Goal: Task Accomplishment & Management: Manage account settings

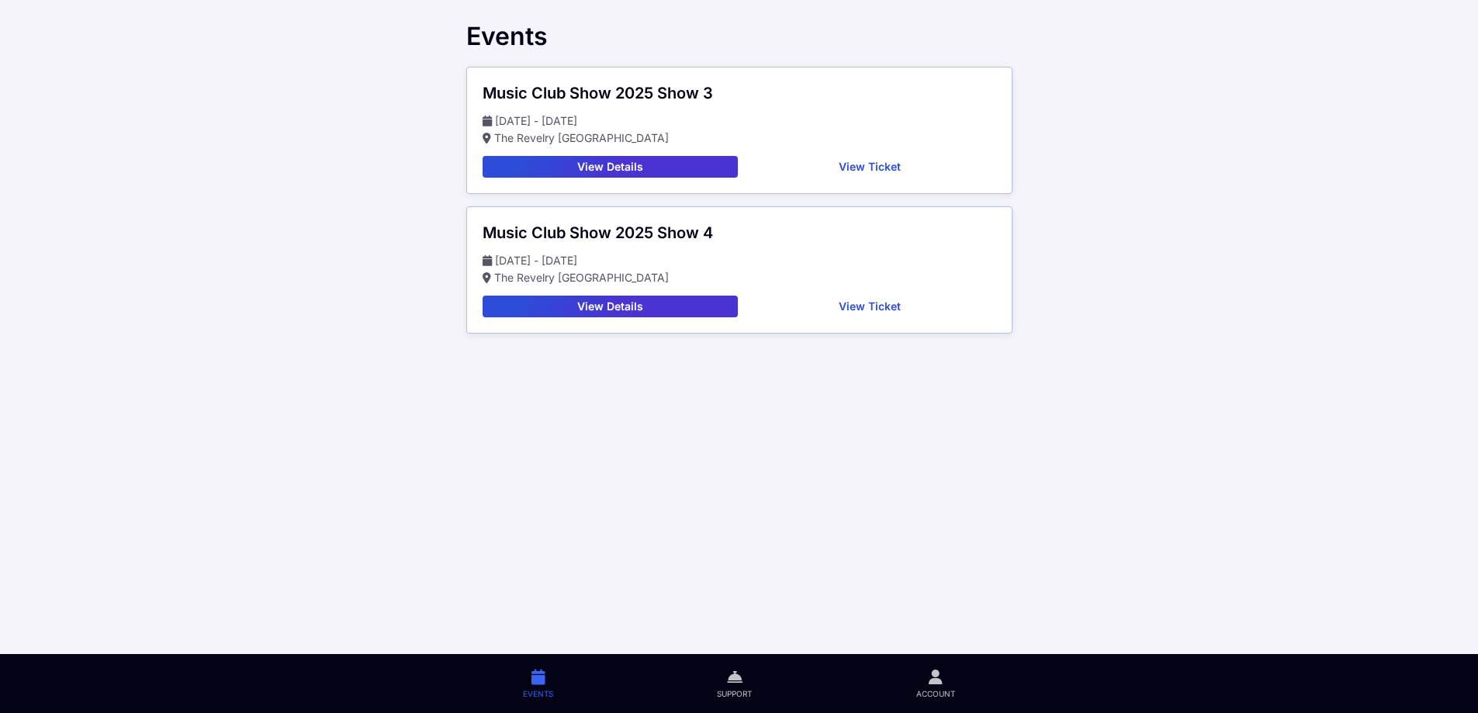
click at [877, 165] on button "View Ticket" at bounding box center [870, 167] width 252 height 22
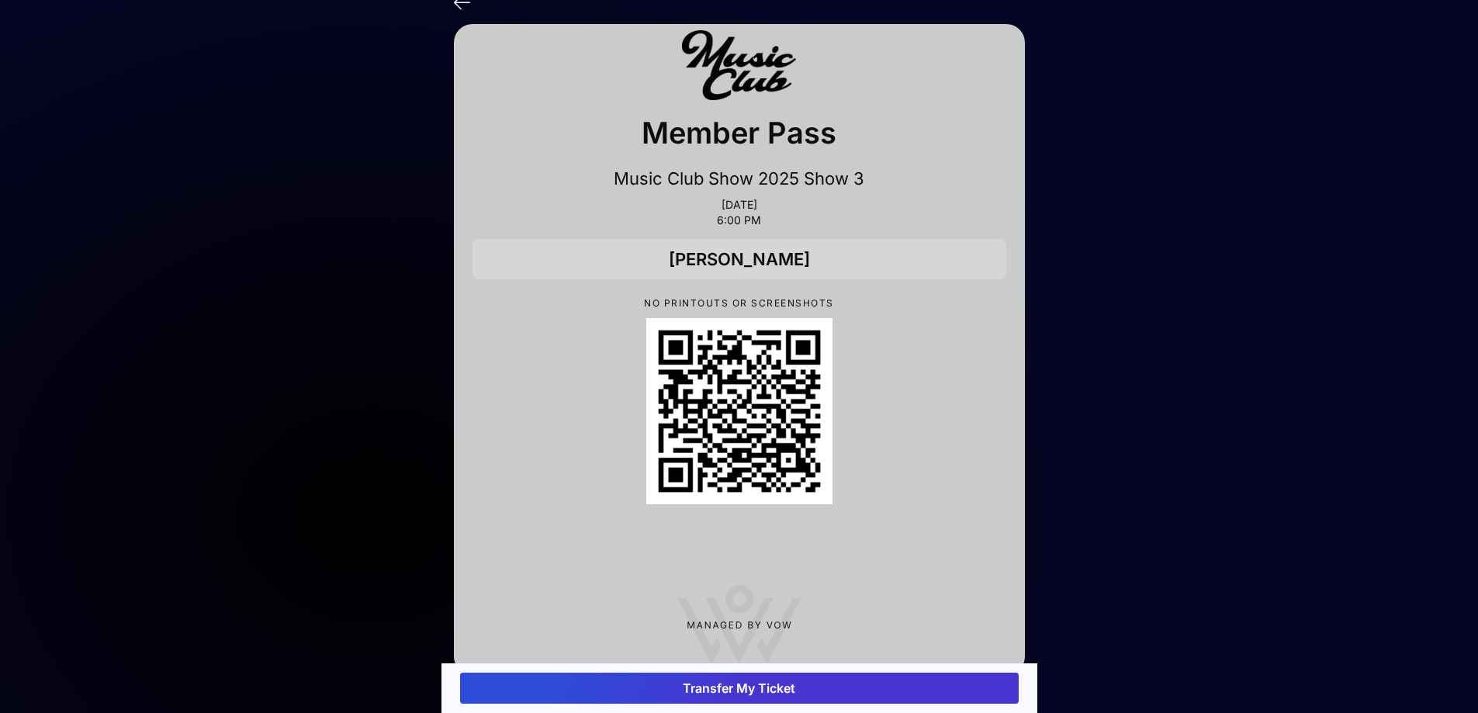
scroll to position [43, 0]
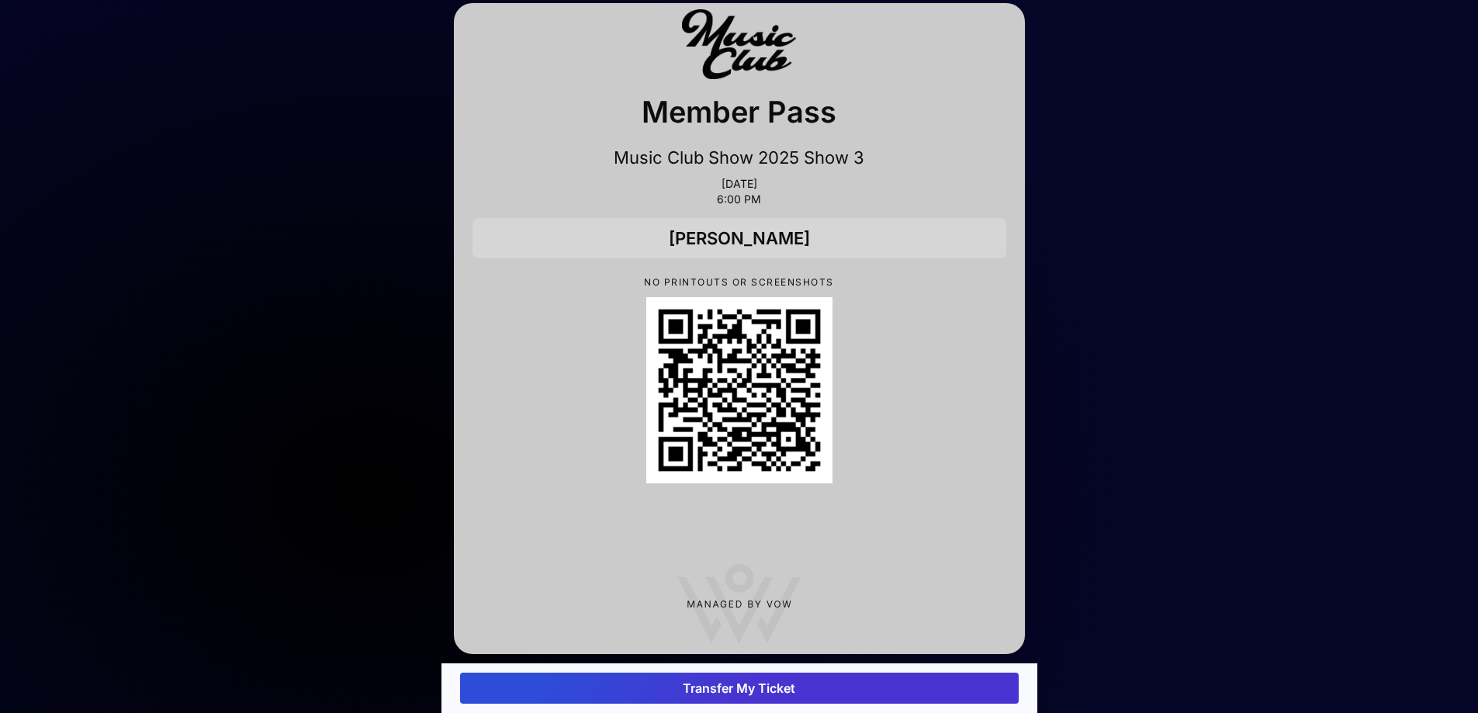
click at [708, 681] on button "Transfer My Ticket" at bounding box center [739, 688] width 559 height 31
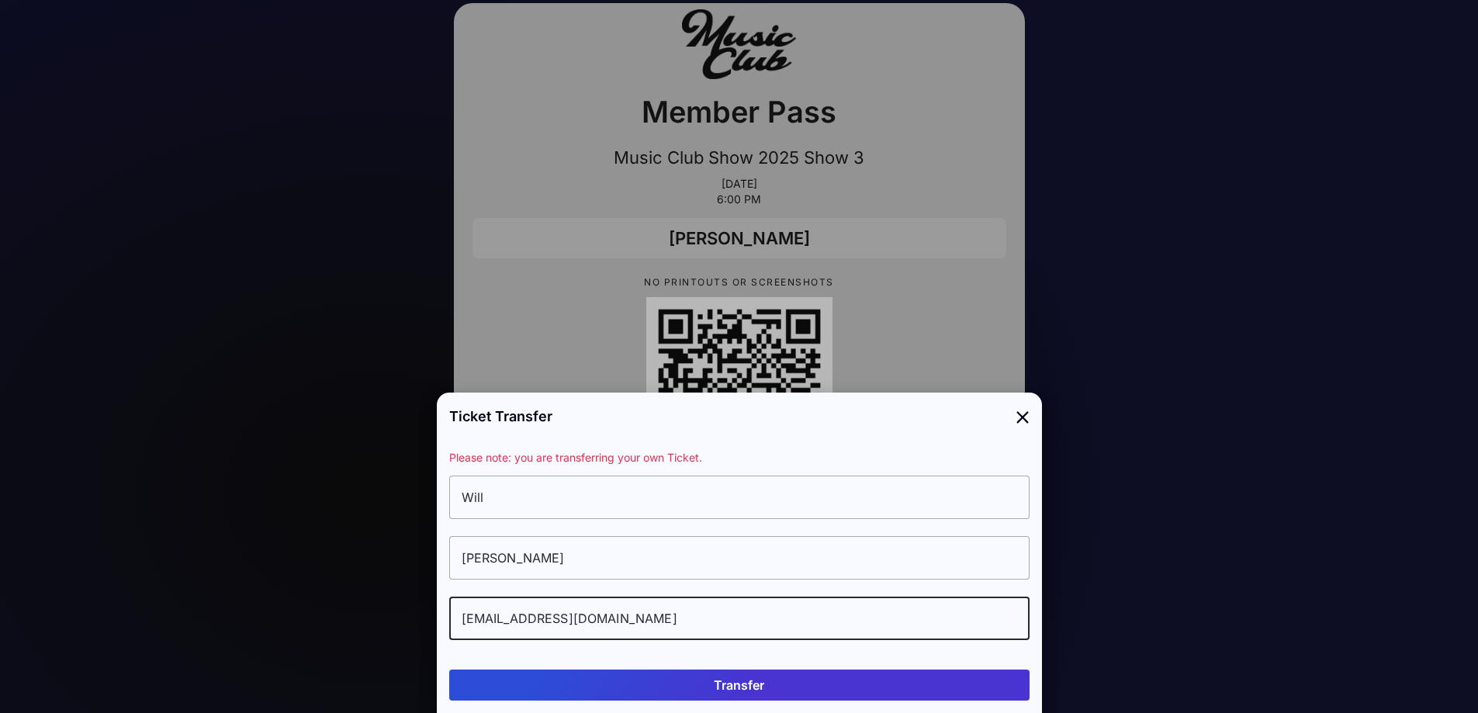
click at [587, 614] on input "[EMAIL_ADDRESS][DOMAIN_NAME]" at bounding box center [739, 618] width 580 height 43
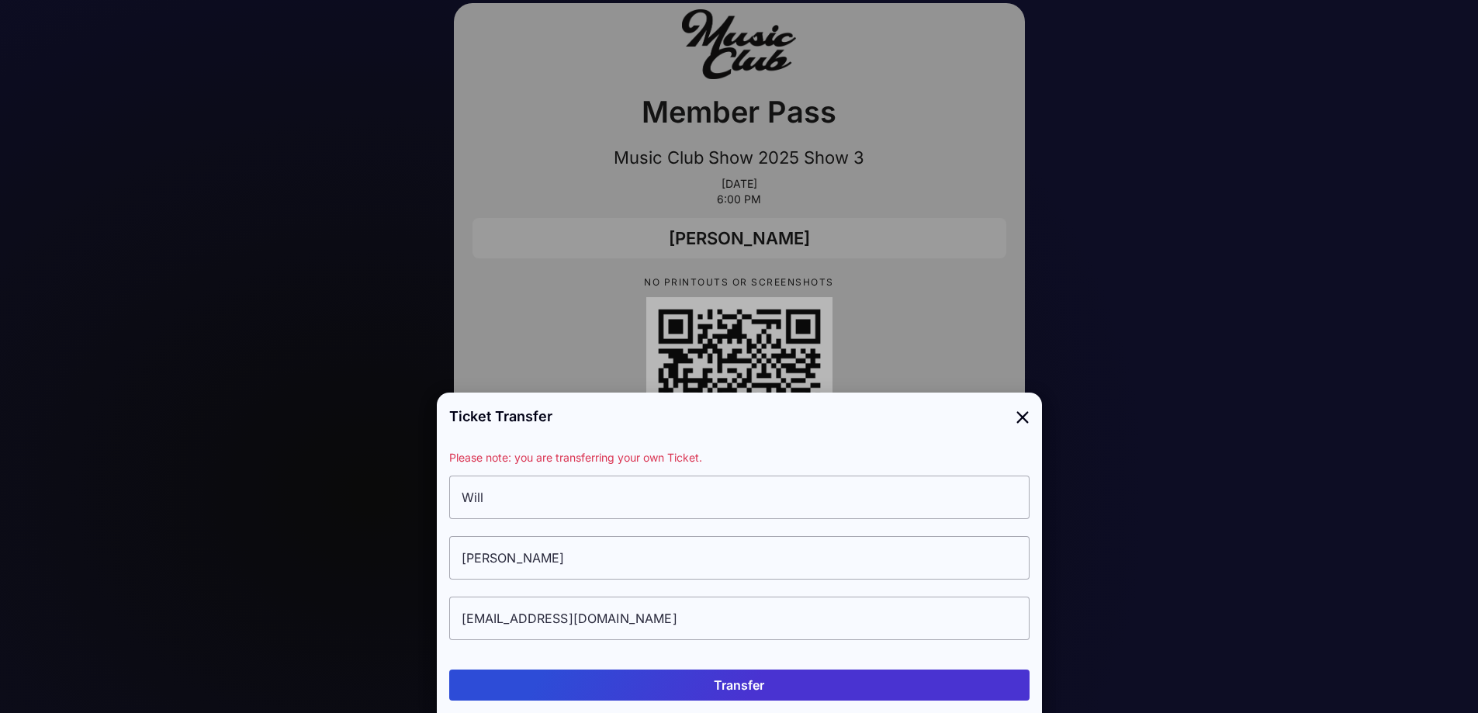
click at [683, 687] on button "Transfer" at bounding box center [739, 685] width 580 height 31
click at [690, 623] on input "[EMAIL_ADDRESS][DOMAIN_NAME]" at bounding box center [739, 618] width 580 height 43
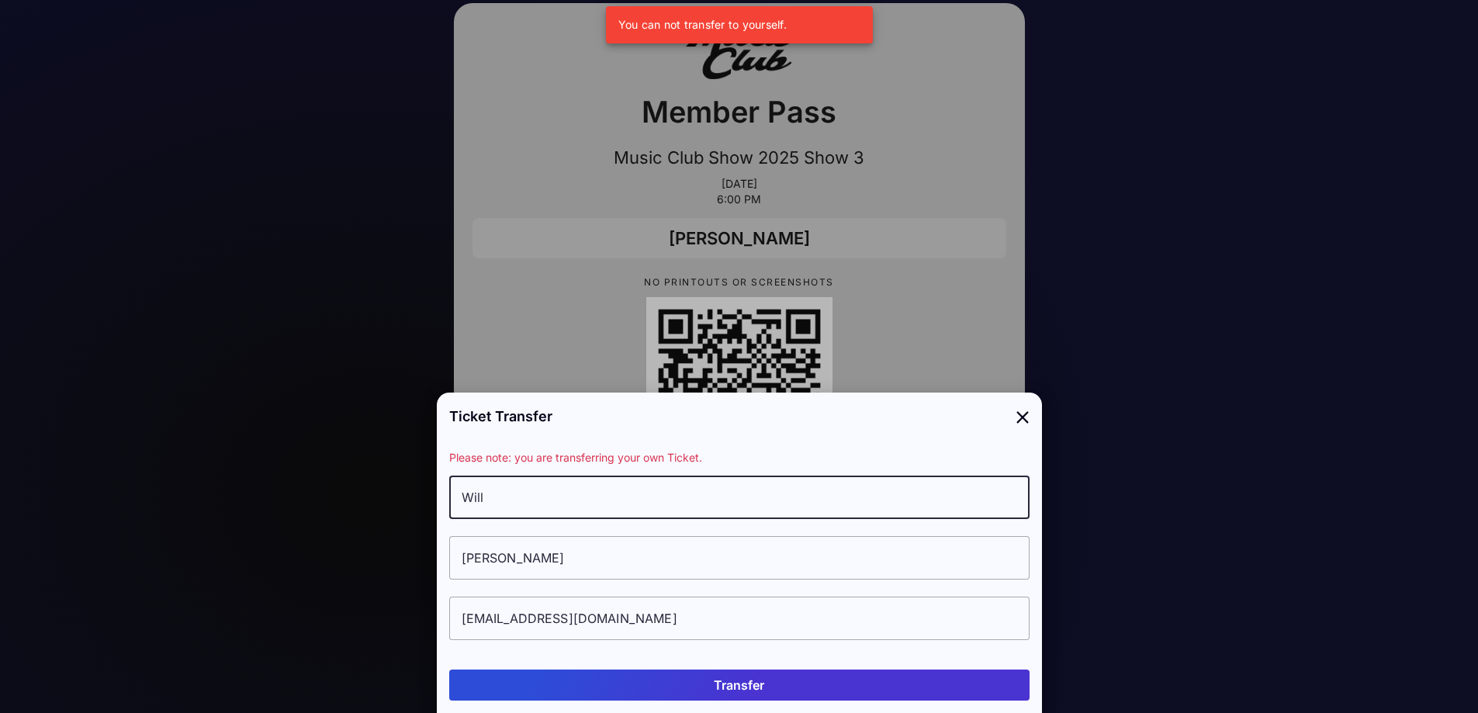
drag, startPoint x: 595, startPoint y: 503, endPoint x: 394, endPoint y: 500, distance: 200.9
click at [437, 500] on div "Ticket Transfer Please note: you are transferring your own Ticket. [PERSON_NAME…" at bounding box center [739, 356] width 605 height 713
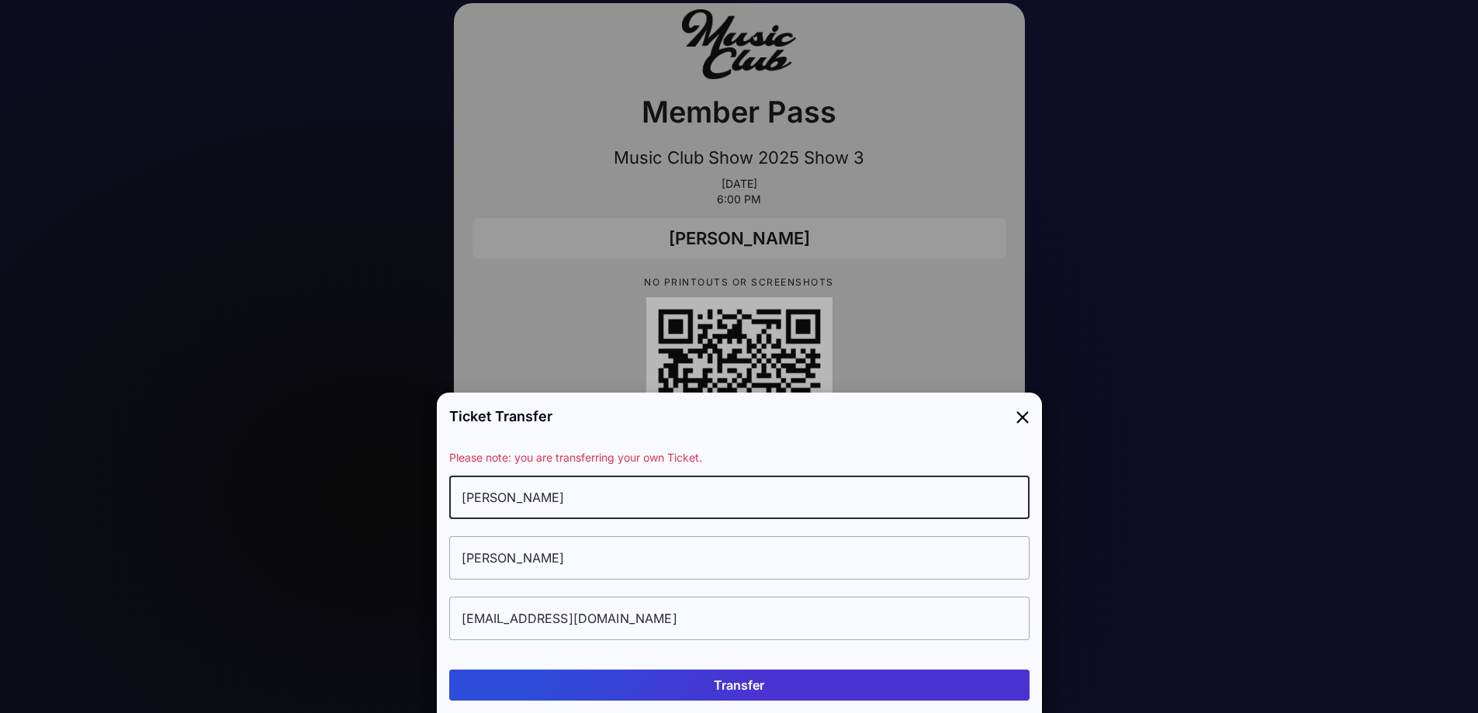
type input "[PERSON_NAME]"
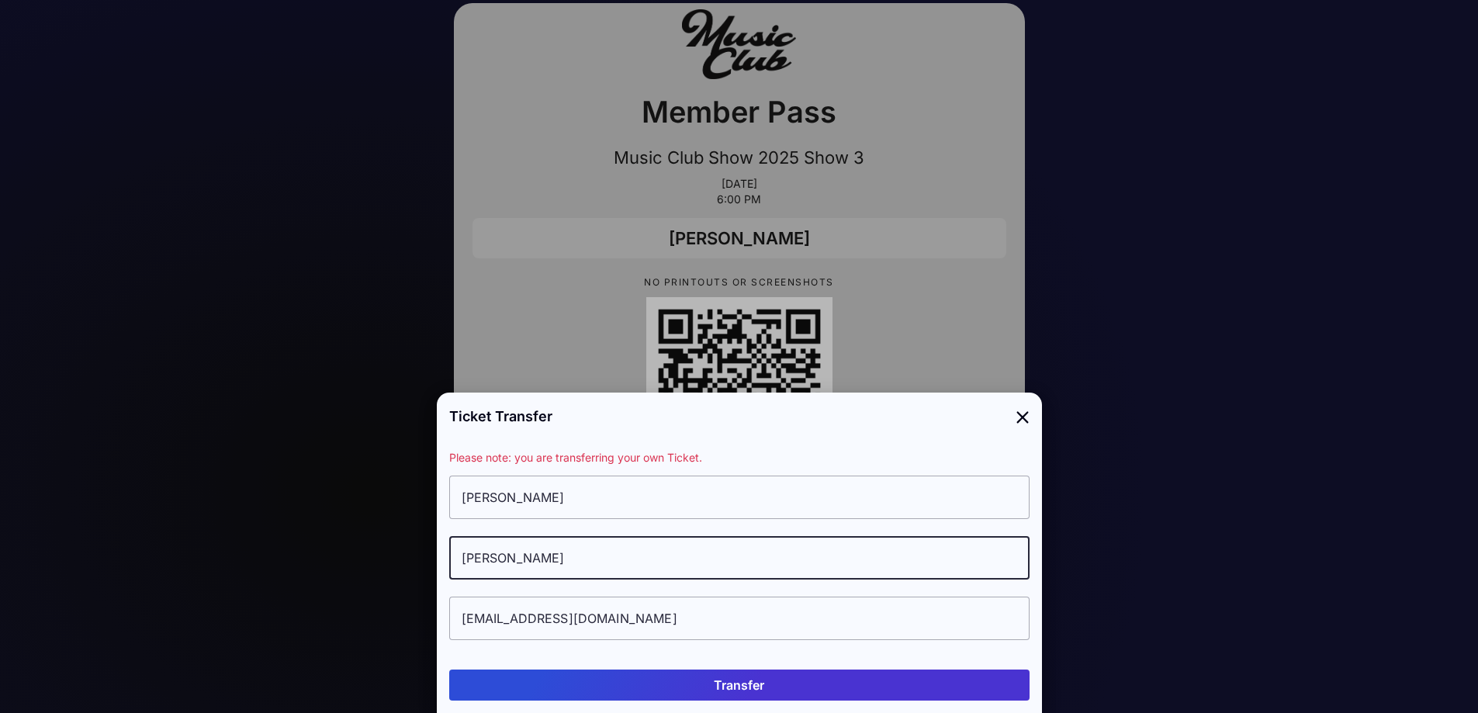
type input "[PERSON_NAME]"
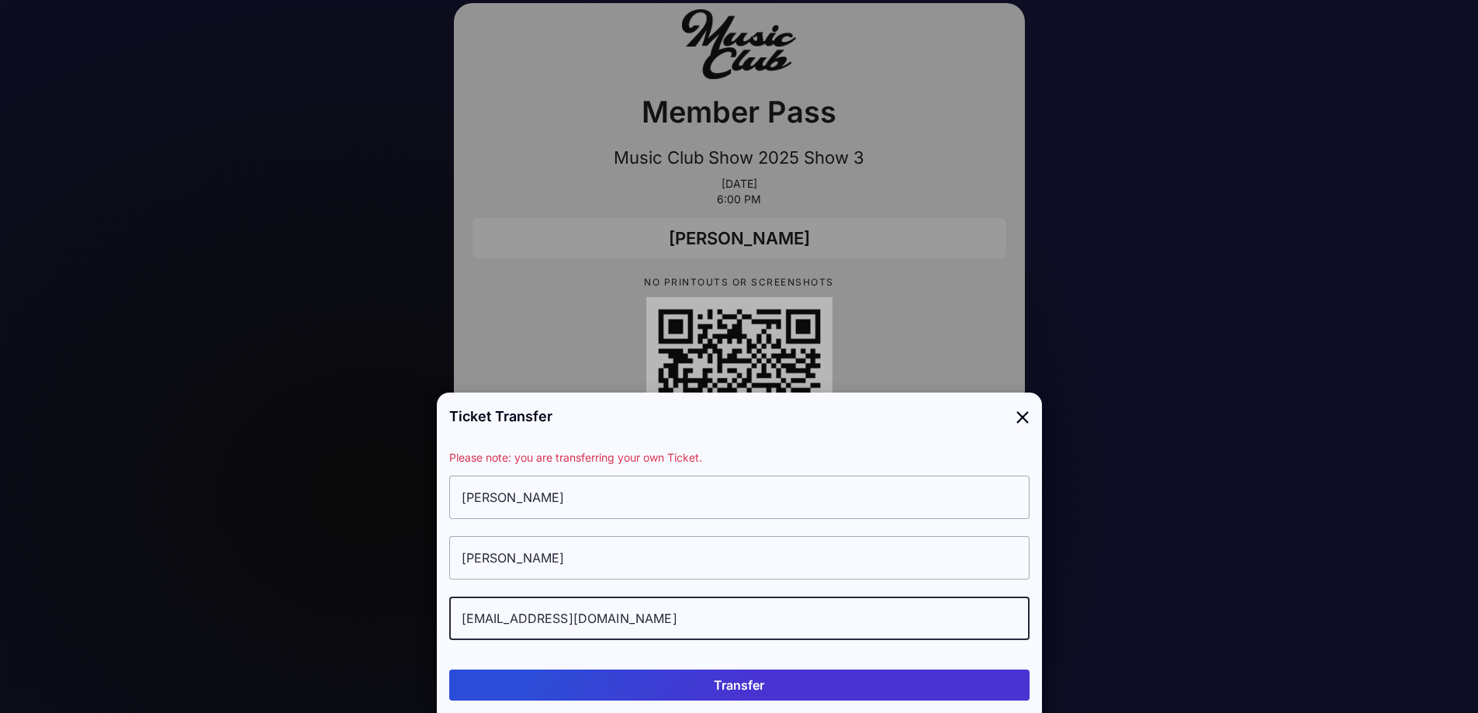
drag, startPoint x: 526, startPoint y: 618, endPoint x: 336, endPoint y: 593, distance: 191.8
click at [437, 593] on div "Ticket Transfer Please note: you are transferring your own Ticket. [PERSON_NAME…" at bounding box center [739, 356] width 605 height 713
paste input "townbully04@ao"
type input "[EMAIL_ADDRESS][DOMAIN_NAME]"
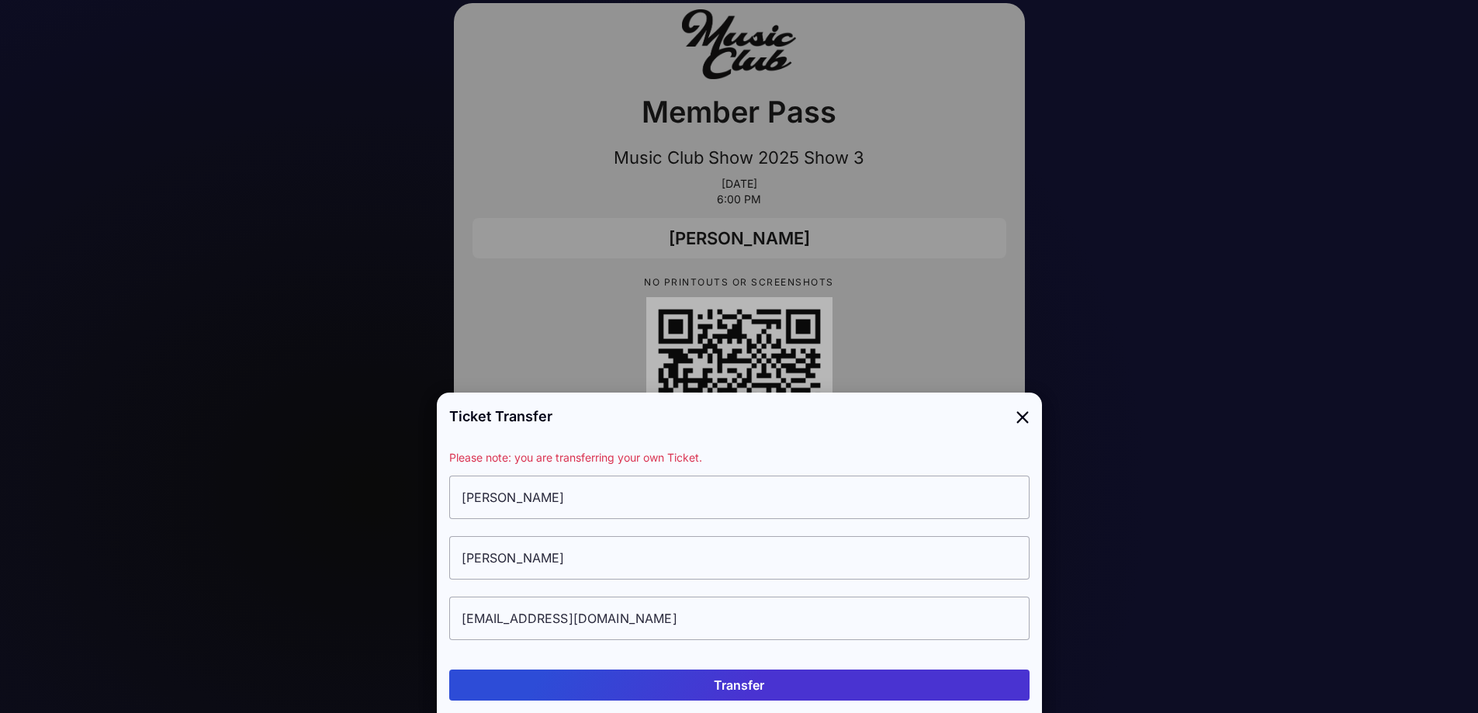
click at [664, 686] on button "Transfer" at bounding box center [739, 685] width 580 height 31
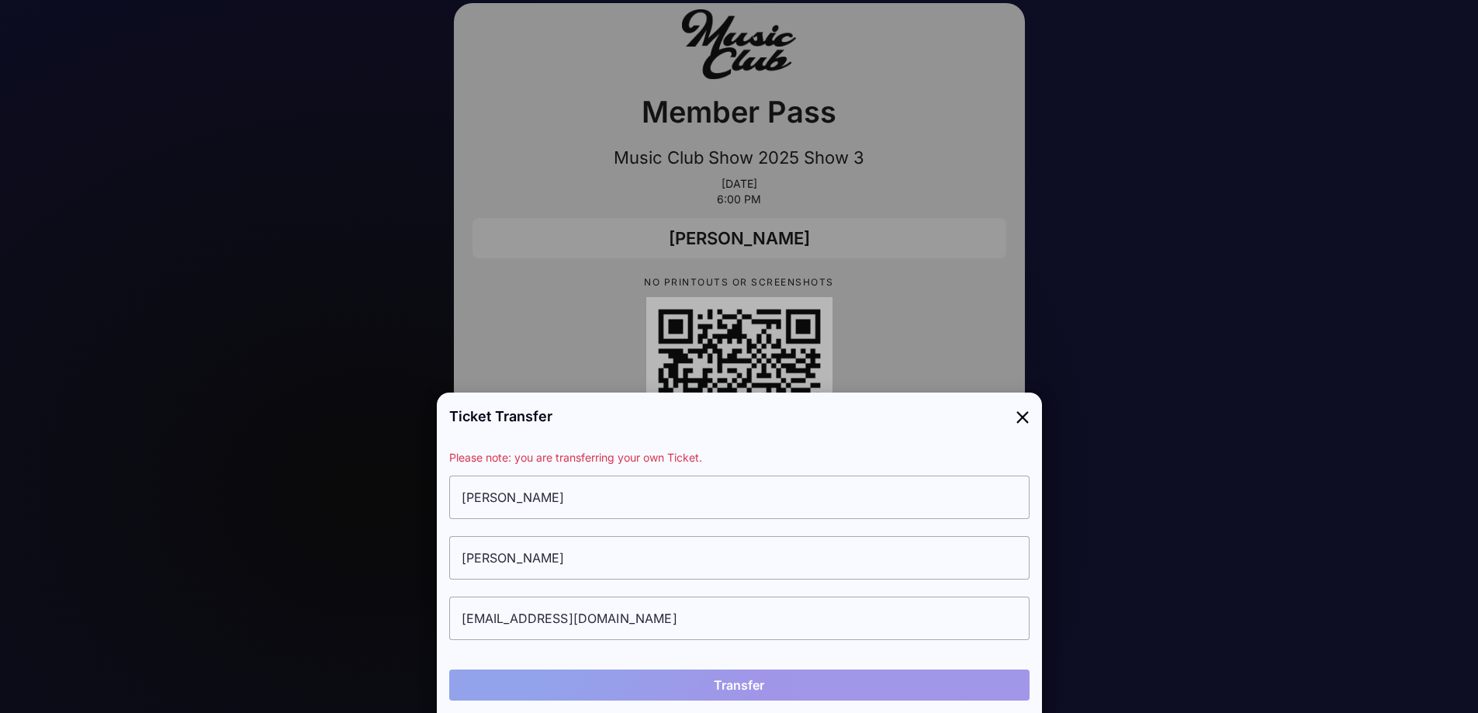
scroll to position [43, 0]
